Goal: Task Accomplishment & Management: Complete application form

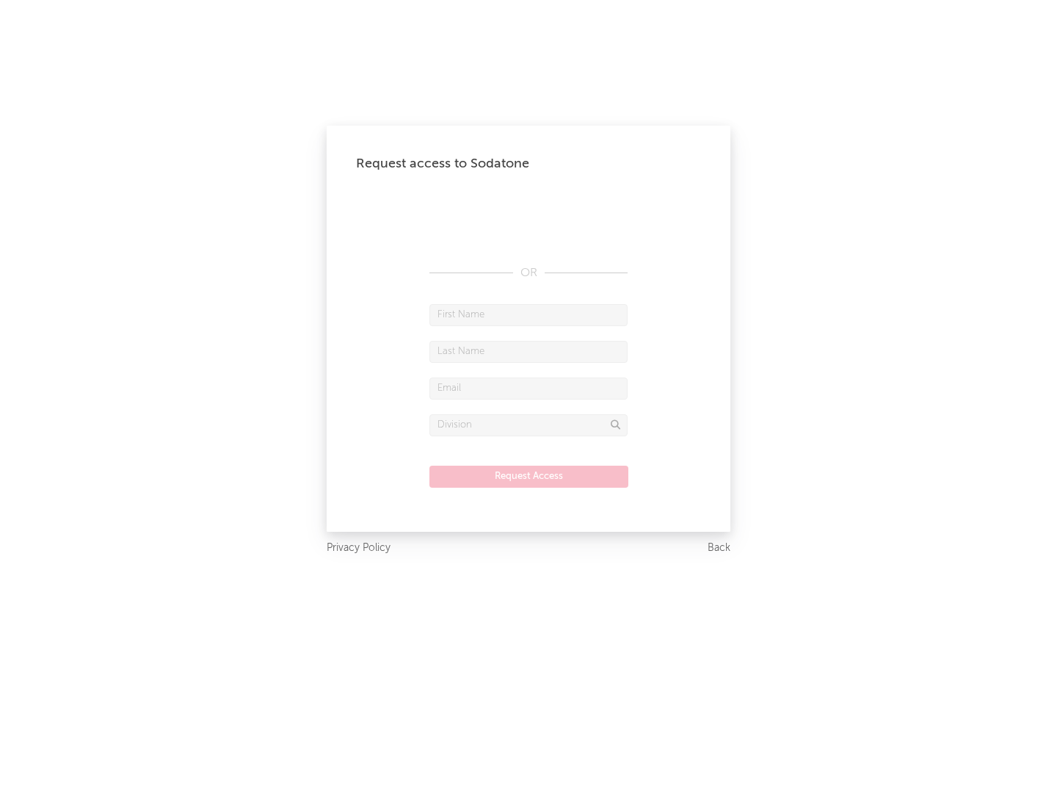
click at [529, 314] on input "text" at bounding box center [528, 315] width 198 height 22
type input "[PERSON_NAME]"
click at [529, 351] on input "text" at bounding box center [528, 352] width 198 height 22
type input "[PERSON_NAME]"
click at [529, 388] on input "text" at bounding box center [528, 388] width 198 height 22
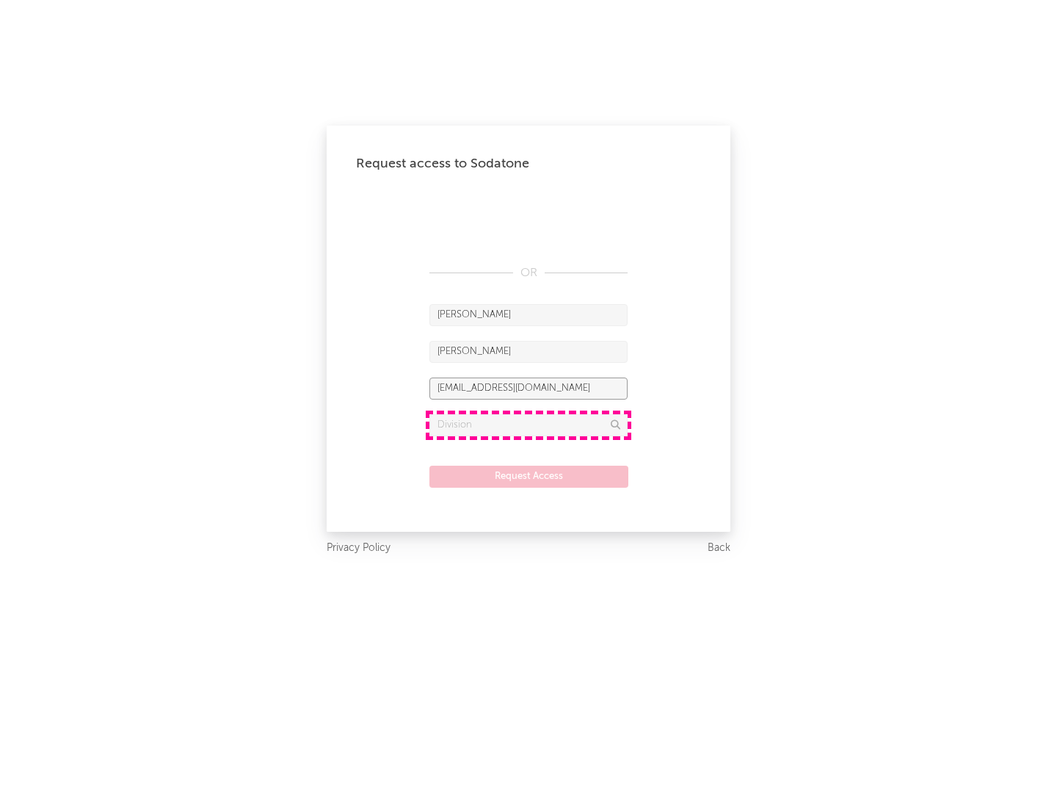
type input "[EMAIL_ADDRESS][DOMAIN_NAME]"
click at [529, 424] on input "text" at bounding box center [528, 425] width 198 height 22
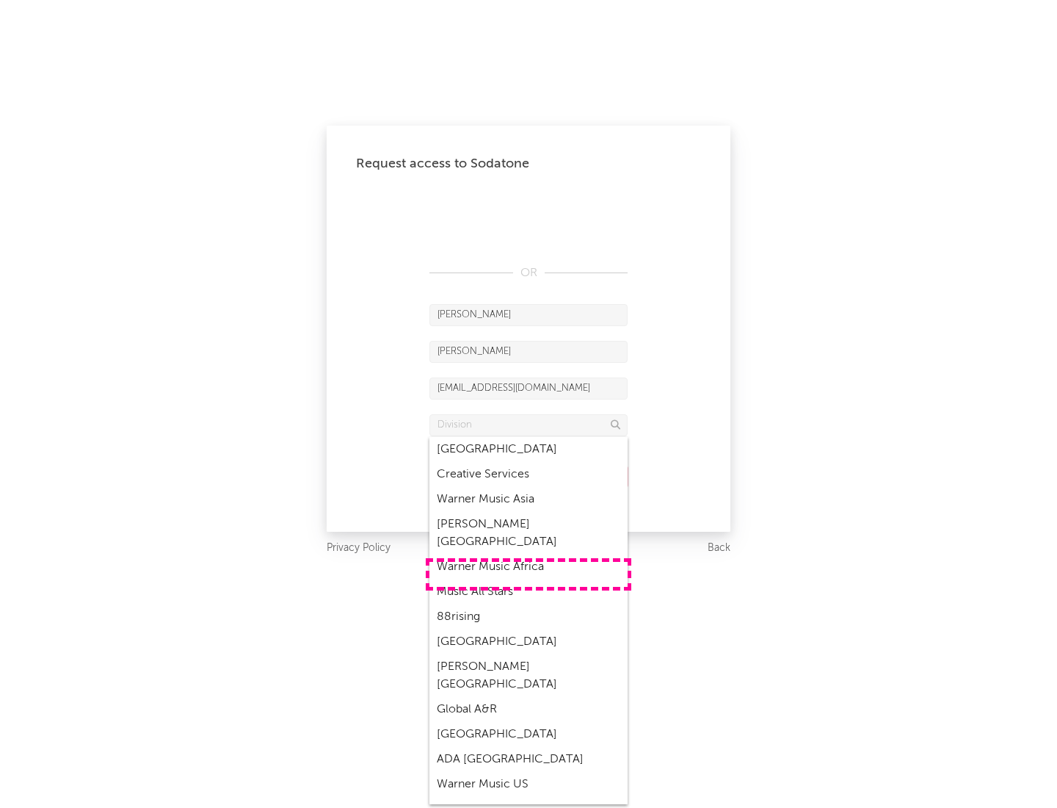
click at [529, 579] on div "Music All Stars" at bounding box center [528, 591] width 198 height 25
type input "Music All Stars"
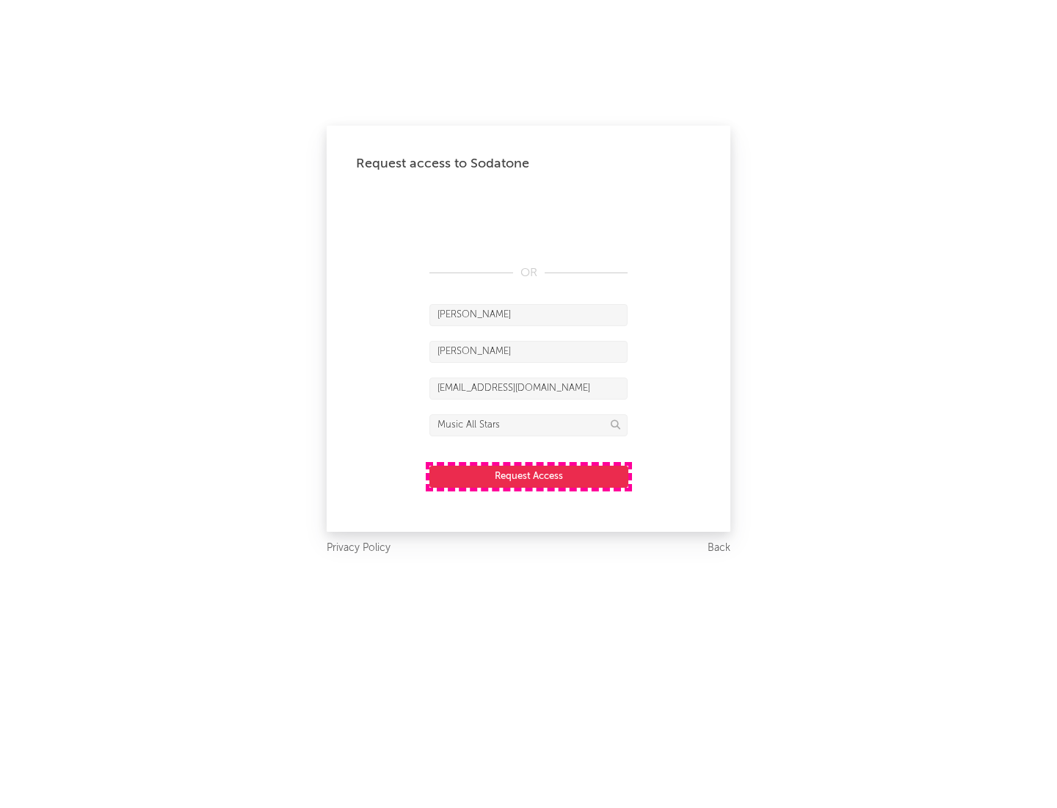
click at [529, 476] on button "Request Access" at bounding box center [528, 476] width 199 height 22
